Goal: Task Accomplishment & Management: Use online tool/utility

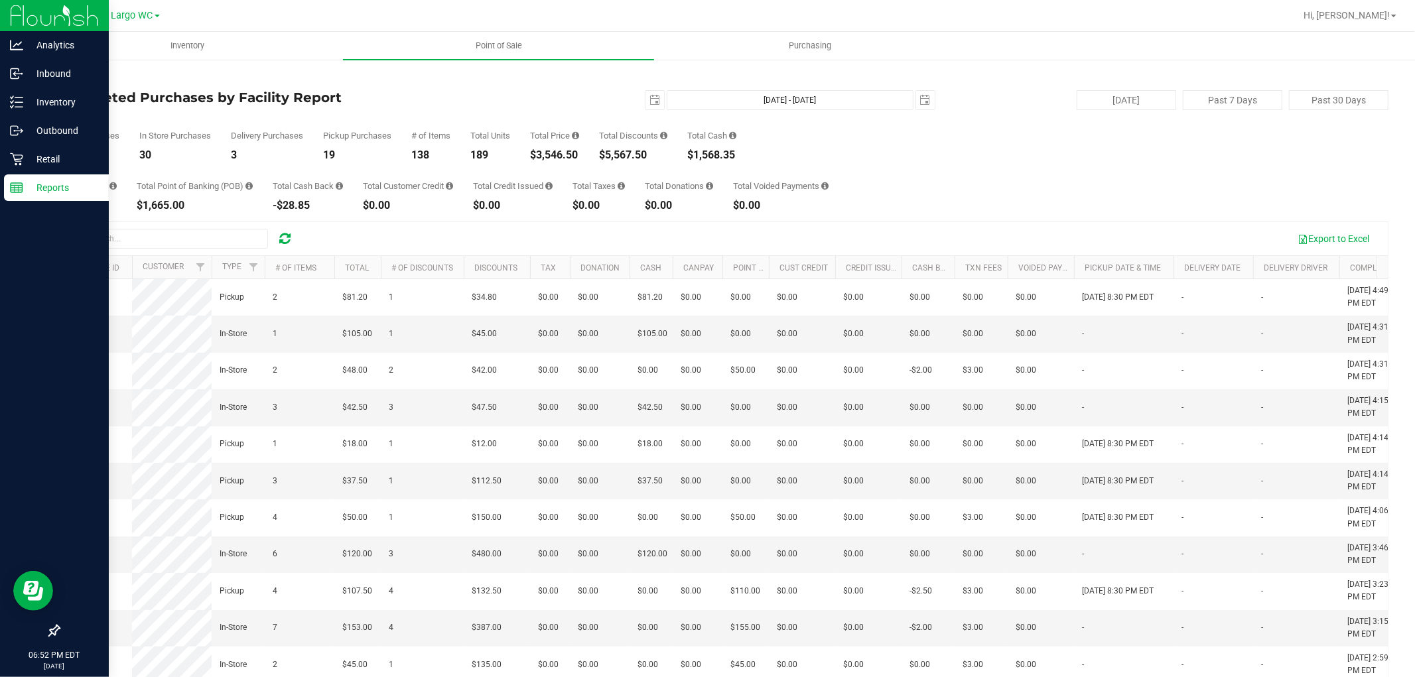
scroll to position [737, 0]
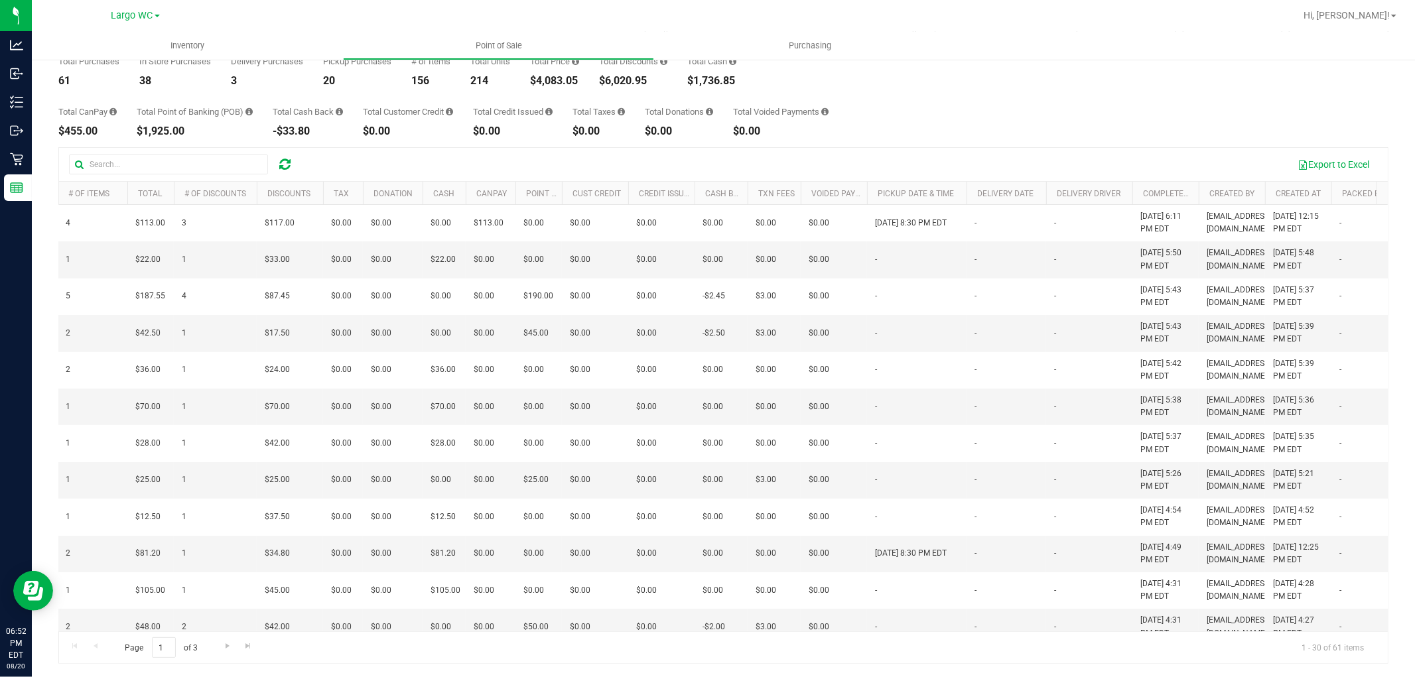
scroll to position [0, 204]
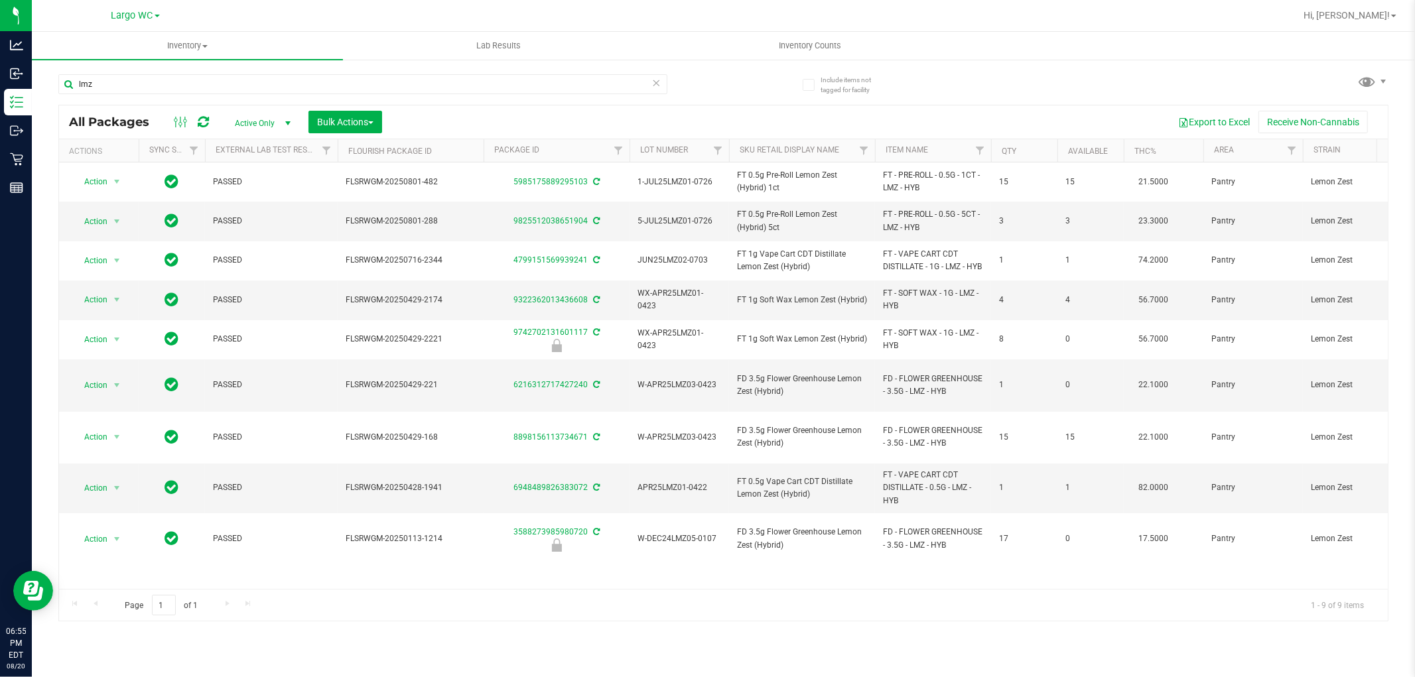
click at [266, 83] on input "lmz" at bounding box center [362, 84] width 609 height 20
drag, startPoint x: 0, startPoint y: 0, endPoint x: 268, endPoint y: 84, distance: 280.8
click at [267, 83] on input "lmz" at bounding box center [362, 84] width 609 height 20
type input "rlf"
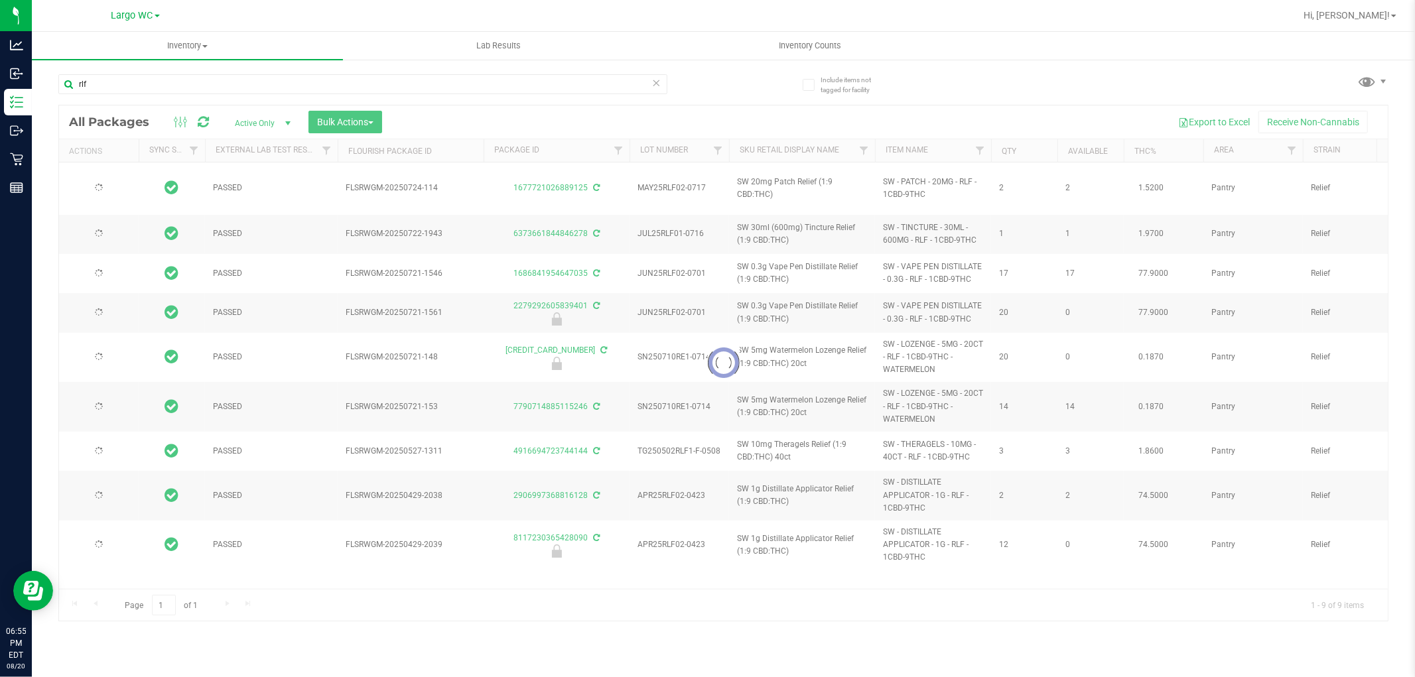
type input "2026-01-20"
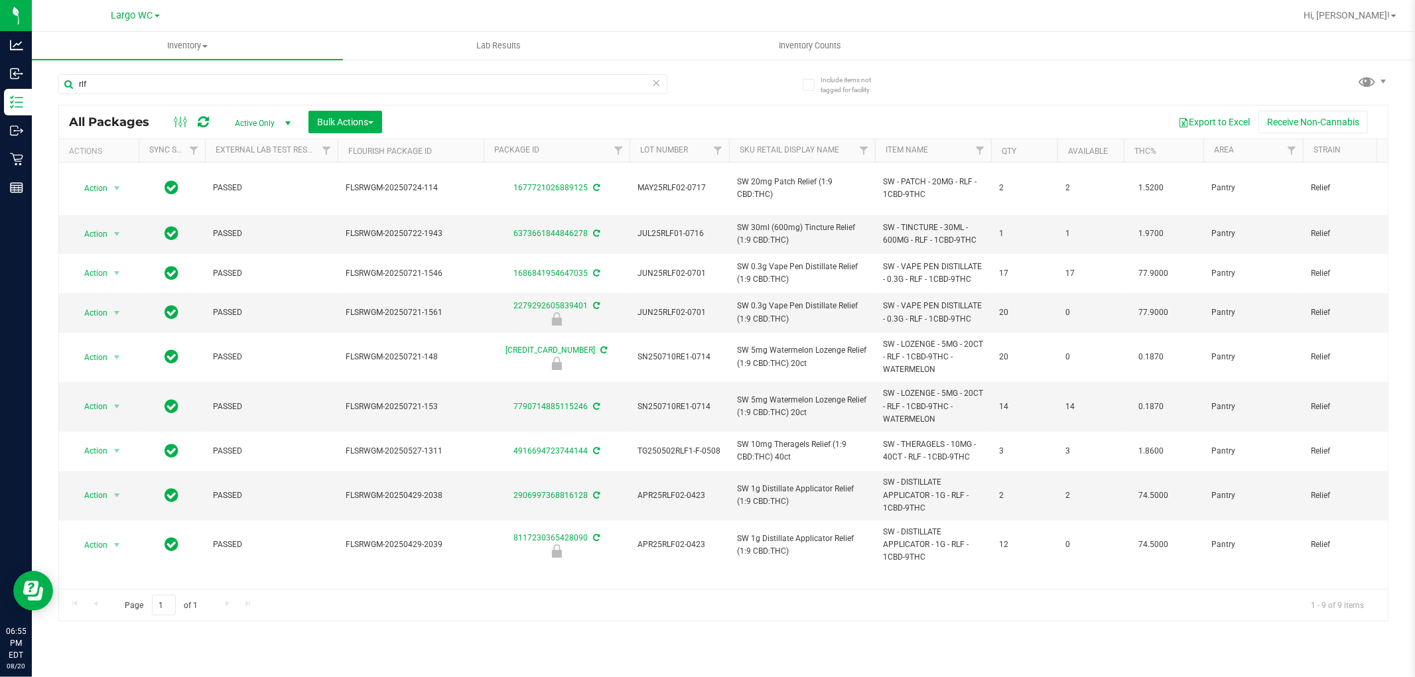
type input "rlf"
